Goal: Information Seeking & Learning: Learn about a topic

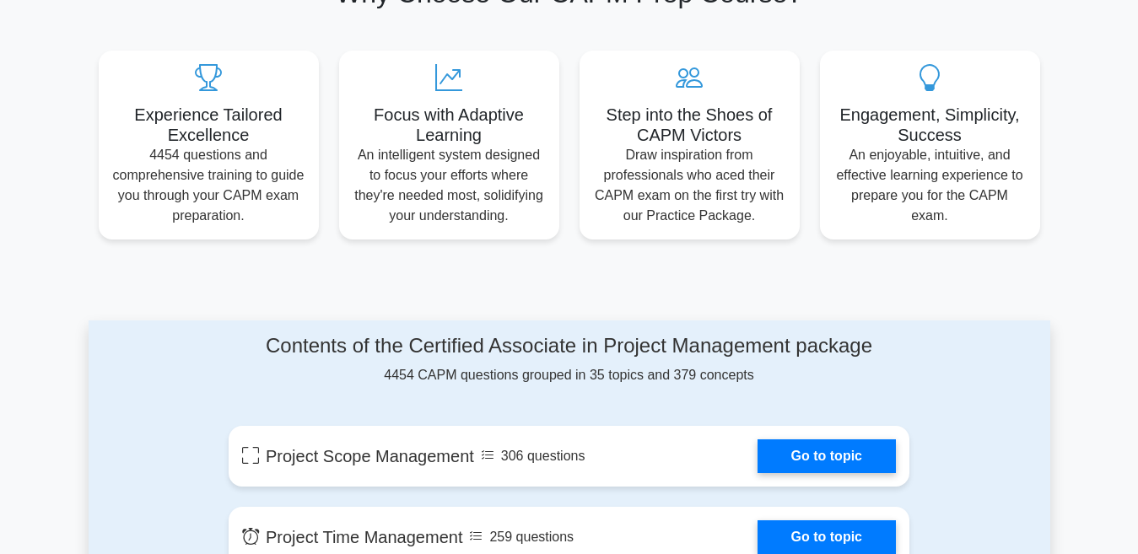
scroll to position [843, 0]
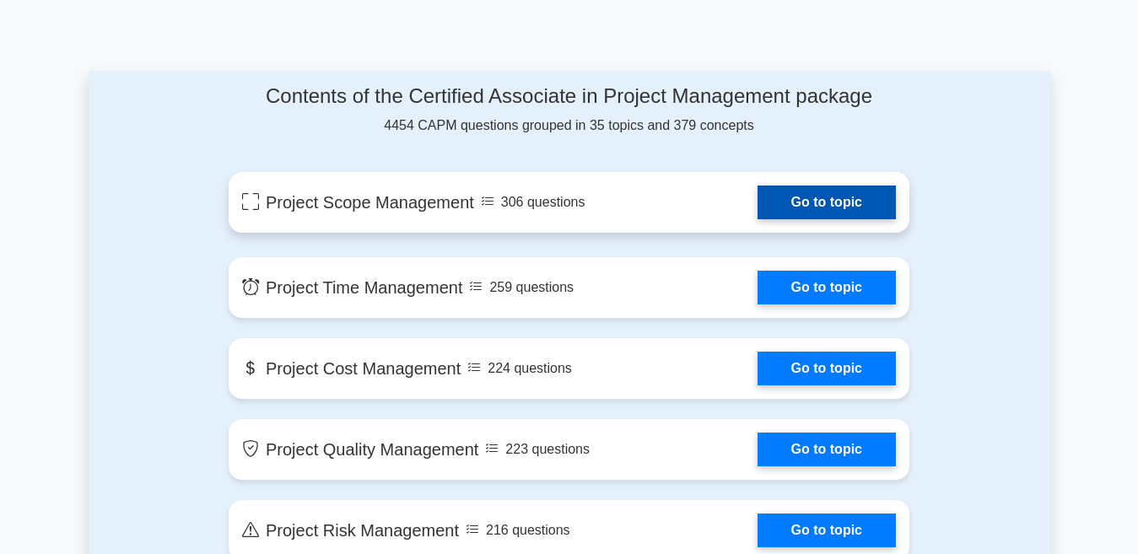
click at [757, 201] on link "Go to topic" at bounding box center [826, 203] width 138 height 34
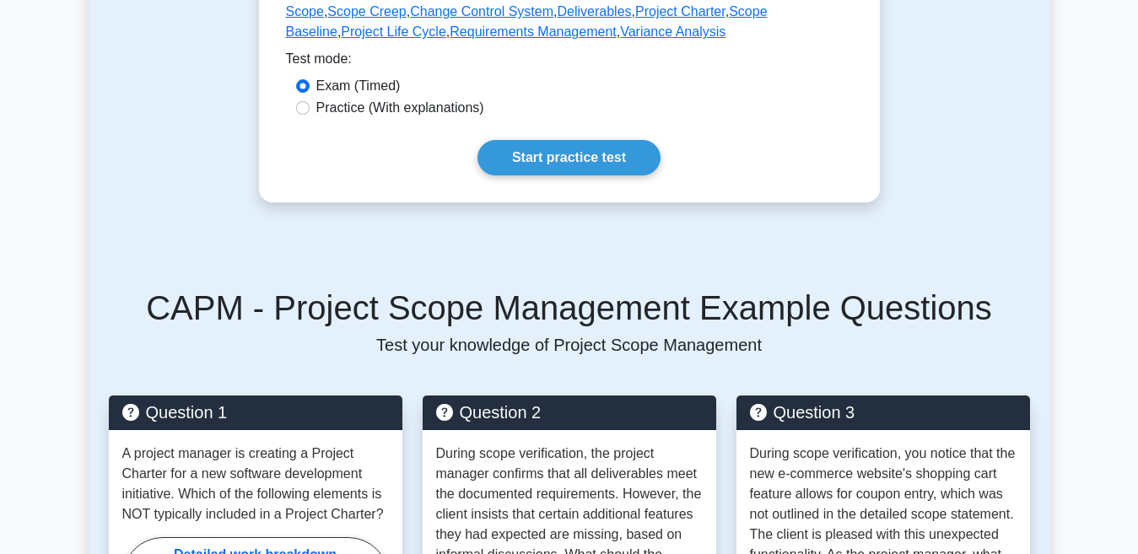
scroll to position [928, 0]
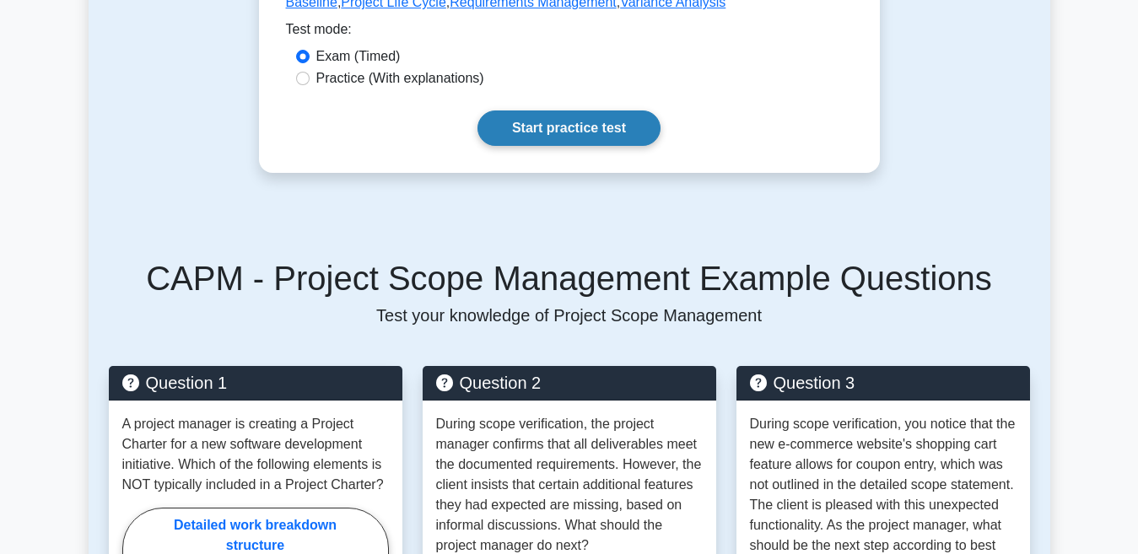
click at [606, 129] on link "Start practice test" at bounding box center [568, 127] width 183 height 35
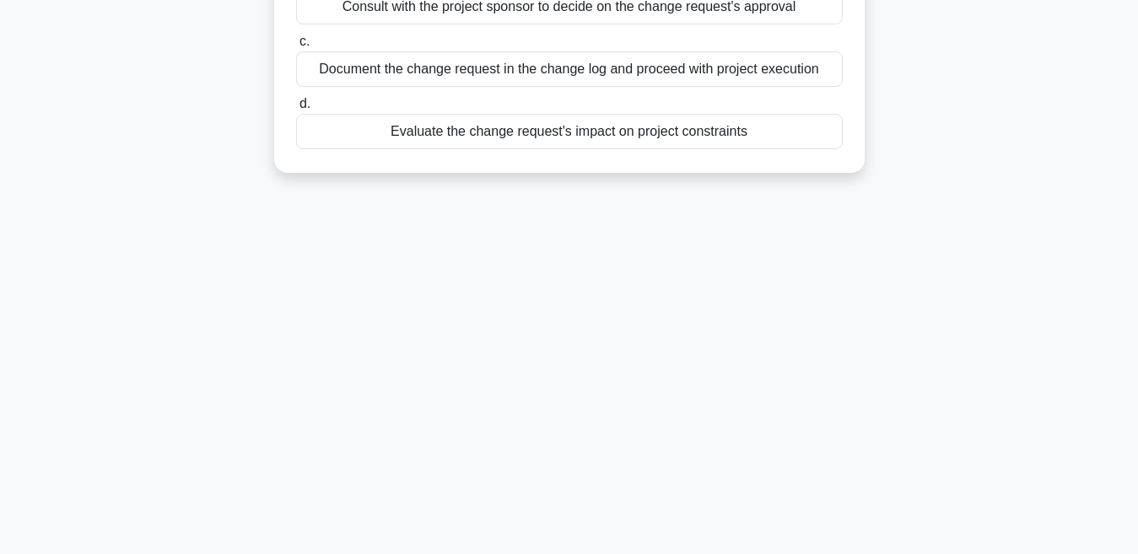
scroll to position [357, 0]
